Goal: Information Seeking & Learning: Learn about a topic

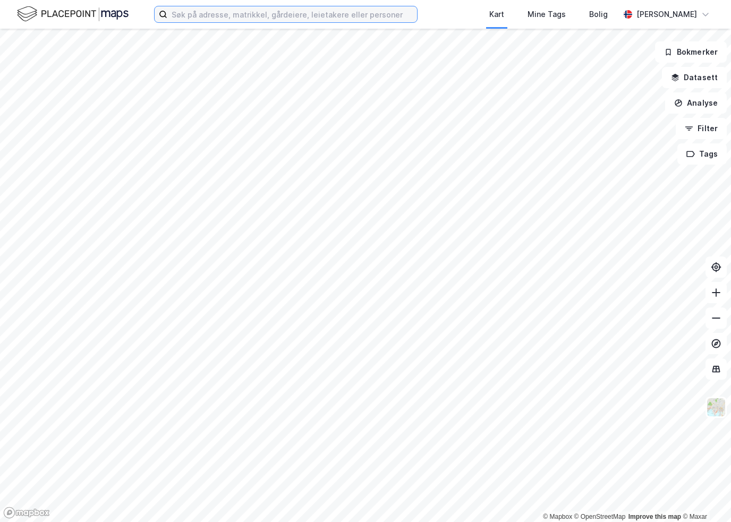
click at [289, 20] on input at bounding box center [292, 14] width 250 height 16
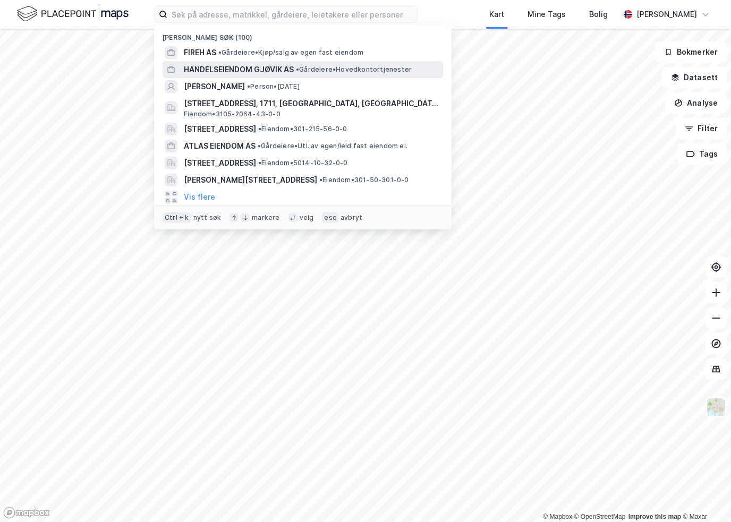
click at [272, 68] on span "HANDELSEIENDOM GJØVIK AS" at bounding box center [239, 69] width 110 height 13
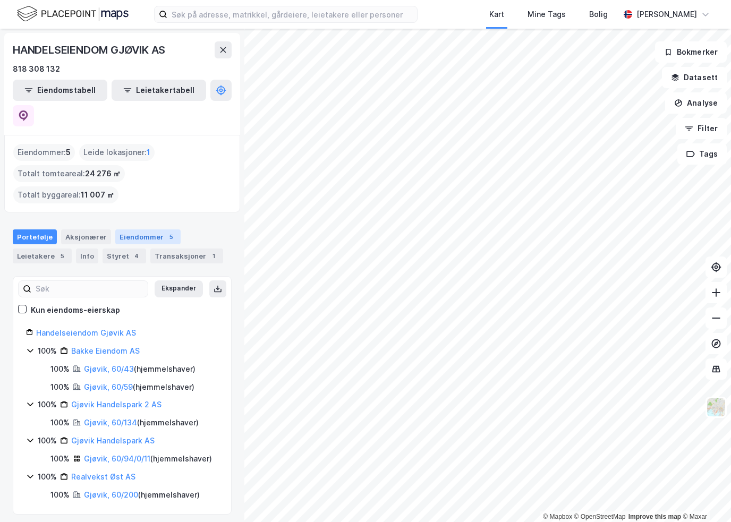
click at [134, 230] on div "Eiendommer 5" at bounding box center [147, 237] width 65 height 15
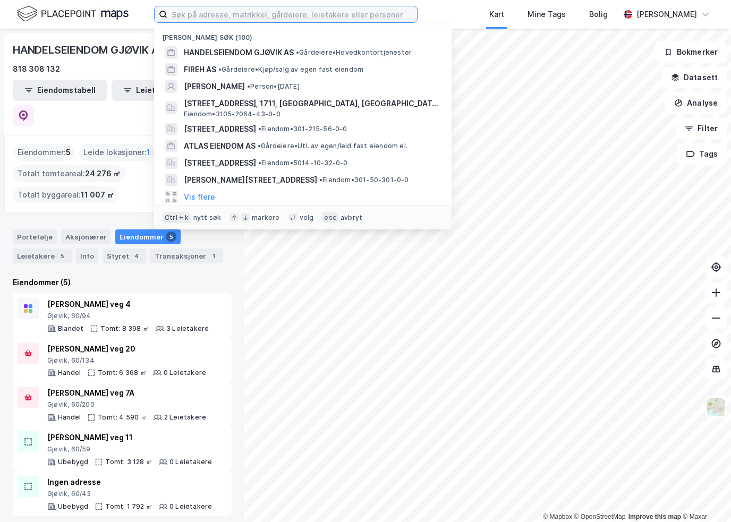
click at [263, 9] on input at bounding box center [292, 14] width 250 height 16
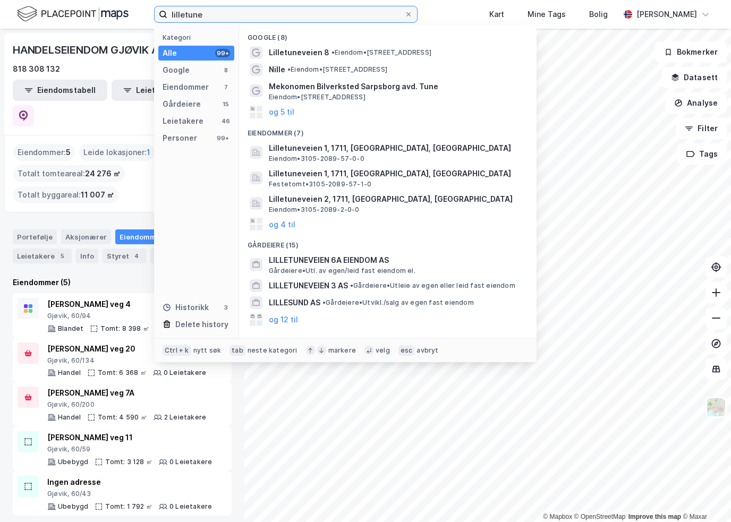
type input "lilletune"
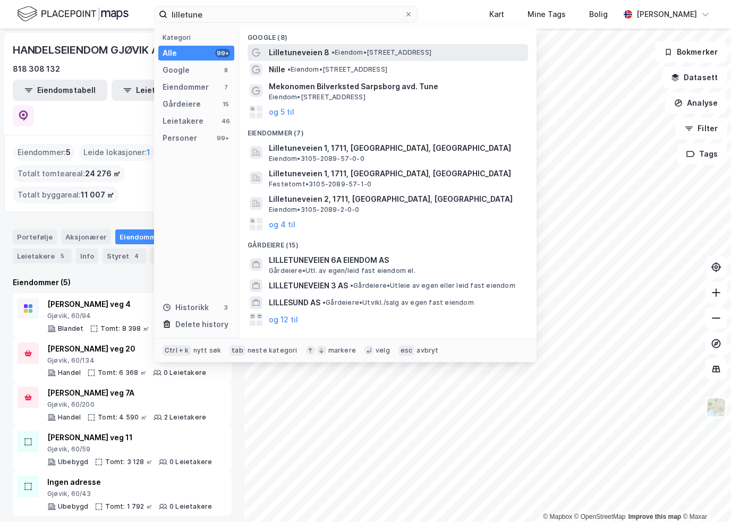
click at [381, 47] on div "Lilletuneveien 8 • Eiendom • [STREET_ADDRESS]" at bounding box center [397, 52] width 257 height 13
